Goal: Complete application form: Complete application form

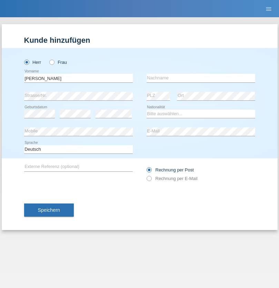
type input "Armand"
click at [201, 78] on input "text" at bounding box center [201, 78] width 109 height 9
type input "Tota"
select select "CH"
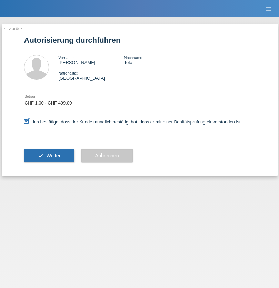
select select "1"
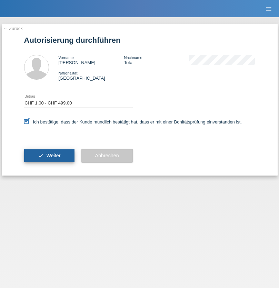
click at [49, 156] on span "Weiter" at bounding box center [53, 156] width 14 height 6
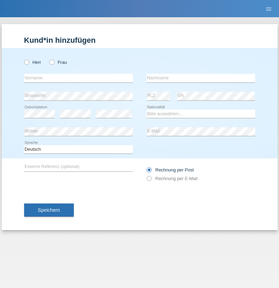
radio input "true"
click at [78, 78] on input "text" at bounding box center [78, 78] width 109 height 9
type input "Niksa"
click at [201, 78] on input "text" at bounding box center [201, 78] width 109 height 9
type input "Bracak-Dujmovic"
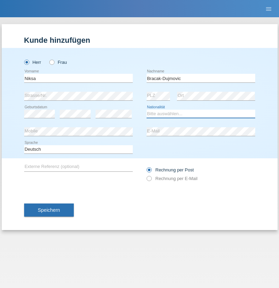
select select "HR"
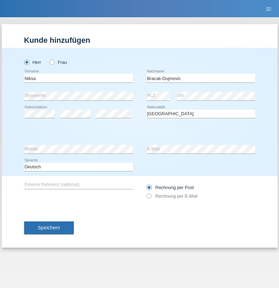
select select "C"
select select "07"
select select "03"
select select "2021"
